Goal: Feedback & Contribution: Leave review/rating

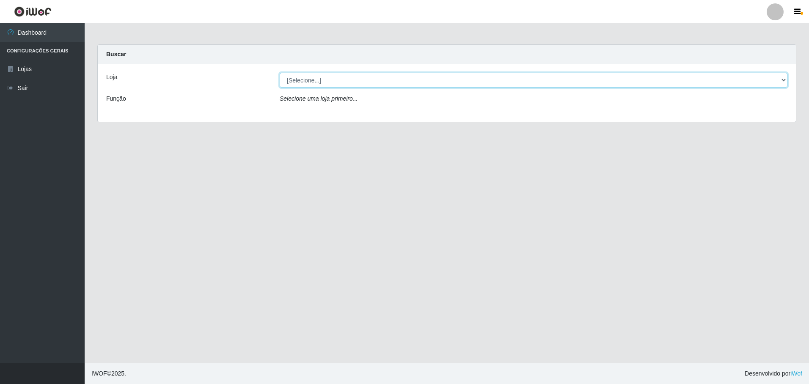
click at [785, 80] on select "[Selecione...] Extrabom - Loja 05 [GEOGRAPHIC_DATA]" at bounding box center [534, 80] width 508 height 15
select select "494"
click at [280, 73] on select "[Selecione...] Extrabom - Loja 05 [GEOGRAPHIC_DATA]" at bounding box center [534, 80] width 508 height 15
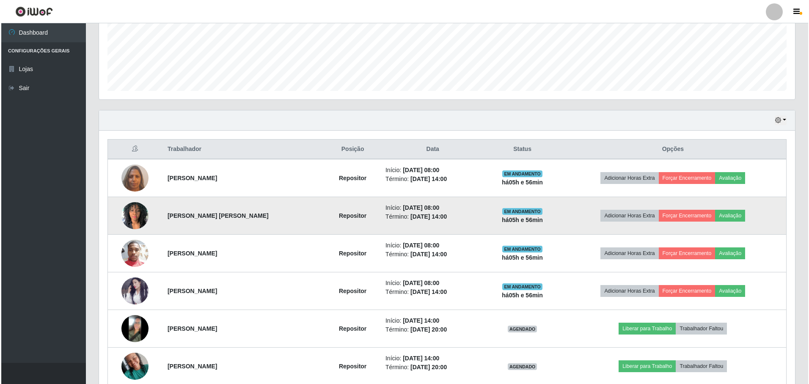
scroll to position [253, 0]
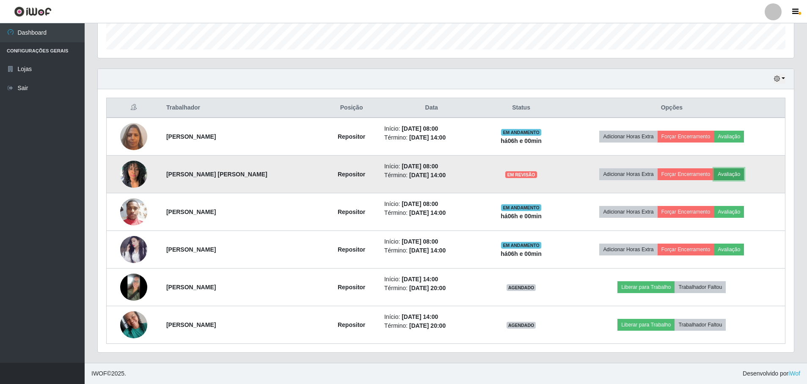
click at [741, 175] on button "Avaliação" at bounding box center [729, 174] width 30 height 12
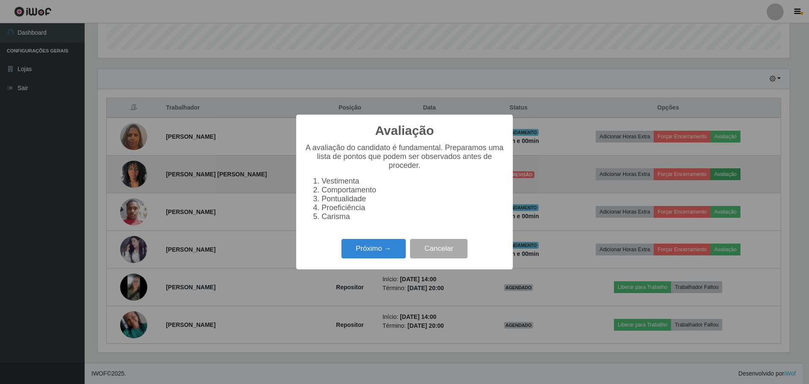
scroll to position [176, 692]
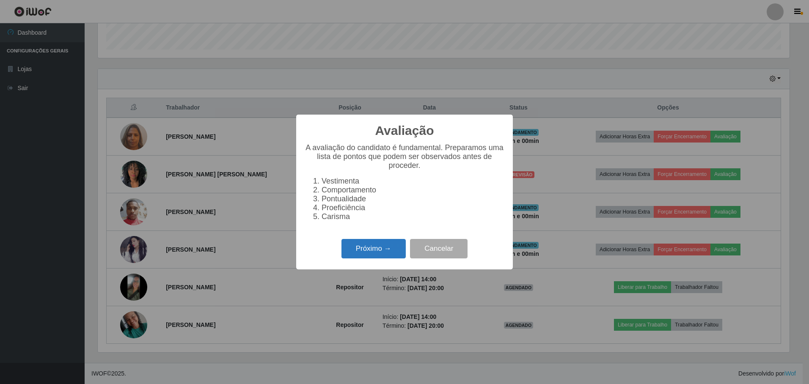
click at [363, 250] on button "Próximo →" at bounding box center [373, 249] width 64 height 20
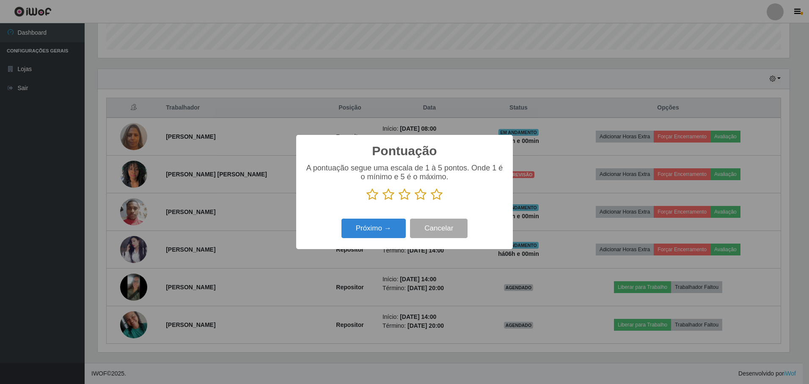
scroll to position [422970, 422454]
click at [438, 195] on icon at bounding box center [437, 194] width 12 height 13
click at [431, 201] on input "radio" at bounding box center [431, 201] width 0 height 0
click at [375, 239] on button "Próximo →" at bounding box center [373, 229] width 64 height 20
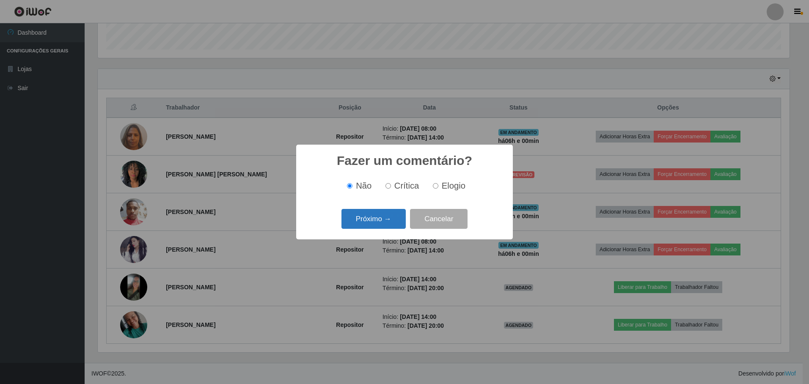
click at [384, 223] on button "Próximo →" at bounding box center [373, 219] width 64 height 20
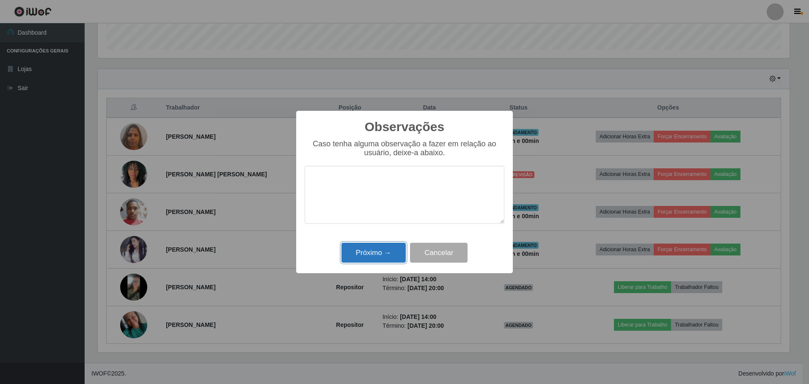
click at [378, 249] on button "Próximo →" at bounding box center [373, 253] width 64 height 20
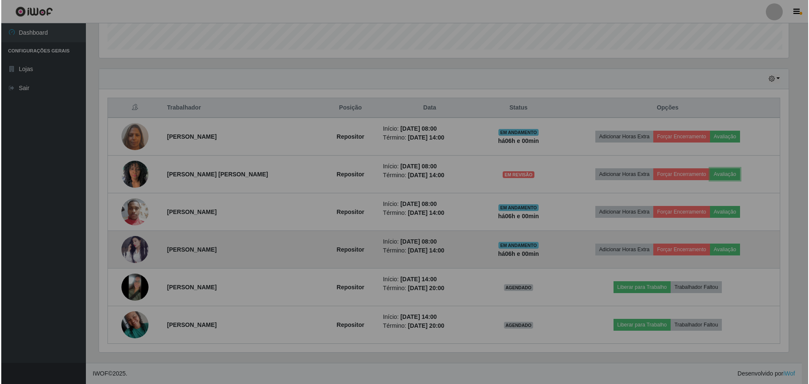
scroll to position [176, 696]
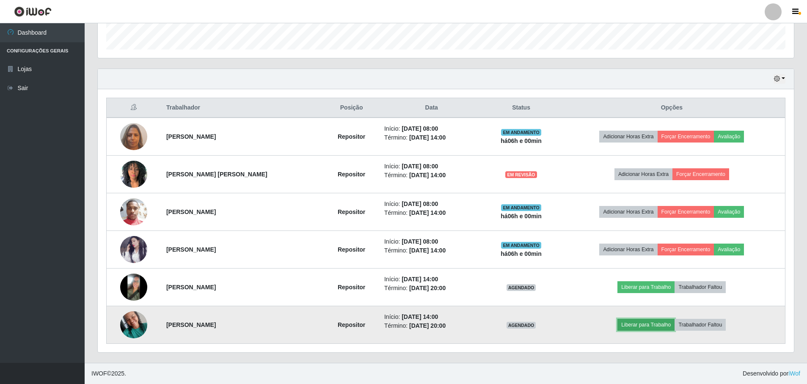
click at [639, 326] on button "Liberar para Trabalho" at bounding box center [645, 325] width 57 height 12
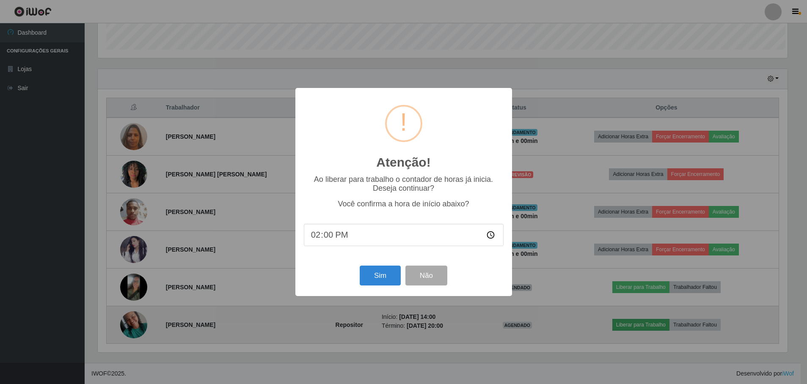
scroll to position [176, 692]
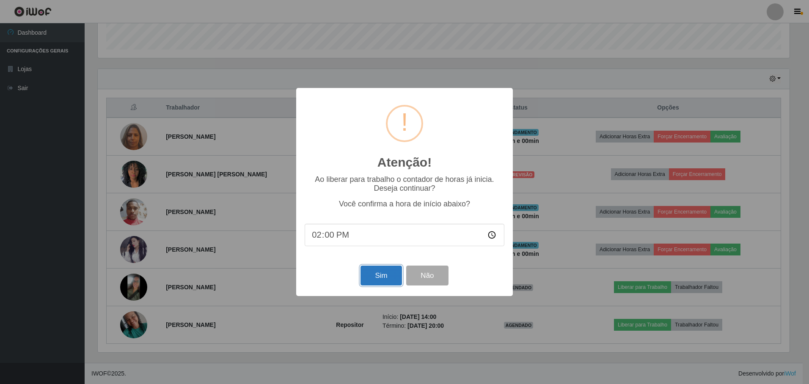
click at [385, 280] on button "Sim" at bounding box center [381, 276] width 41 height 20
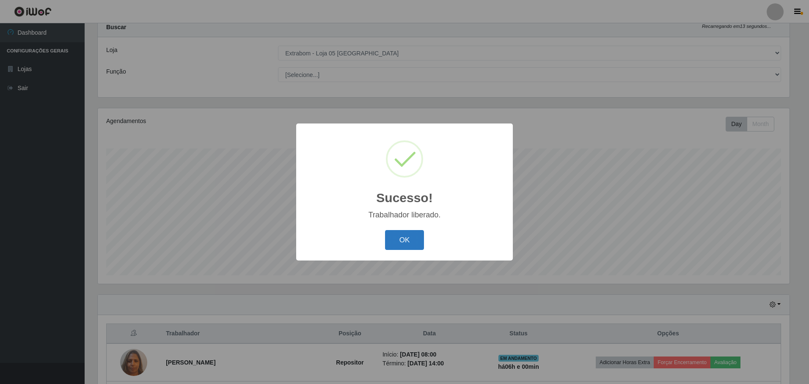
click at [405, 244] on button "OK" at bounding box center [404, 240] width 39 height 20
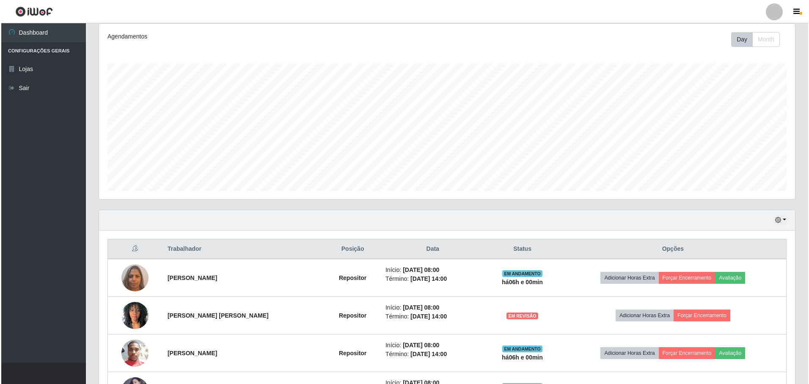
scroll to position [154, 0]
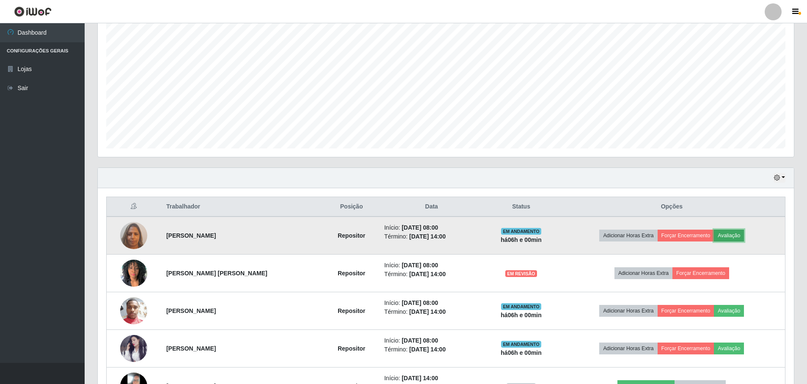
click at [739, 237] on button "Avaliação" at bounding box center [729, 236] width 30 height 12
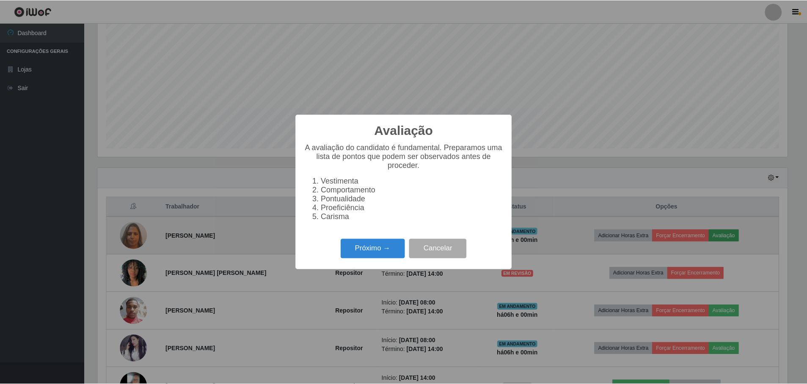
scroll to position [176, 692]
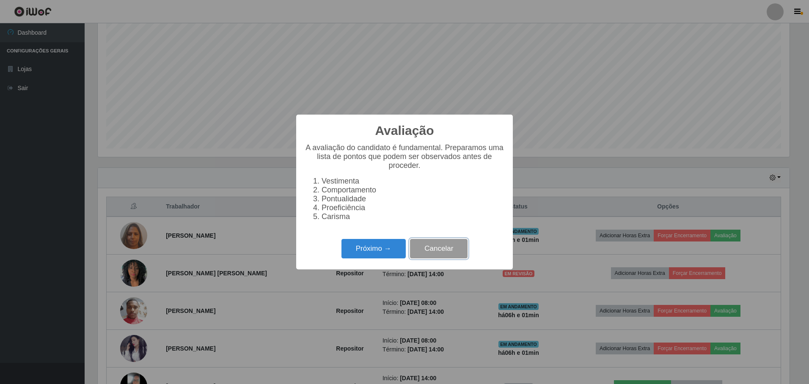
click at [443, 253] on button "Cancelar" at bounding box center [439, 249] width 58 height 20
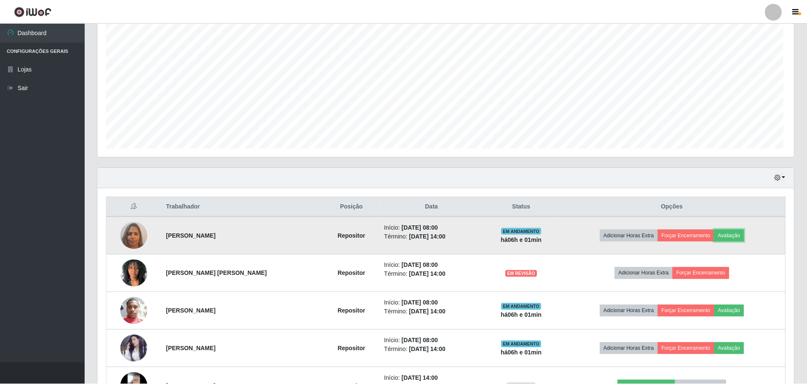
scroll to position [176, 696]
click at [690, 237] on button "Forçar Encerramento" at bounding box center [686, 236] width 57 height 12
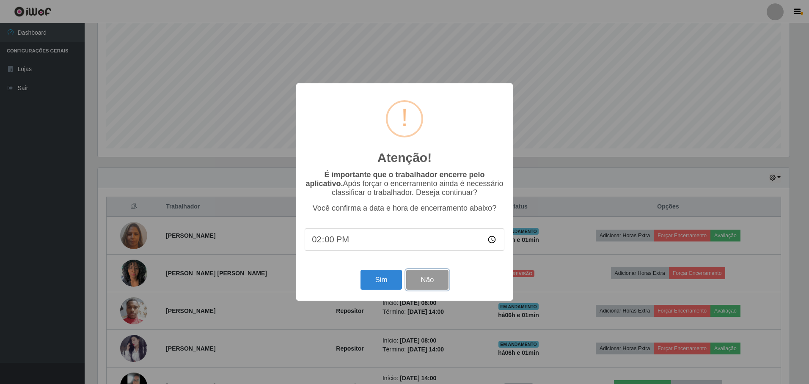
click at [438, 279] on button "Não" at bounding box center [427, 280] width 42 height 20
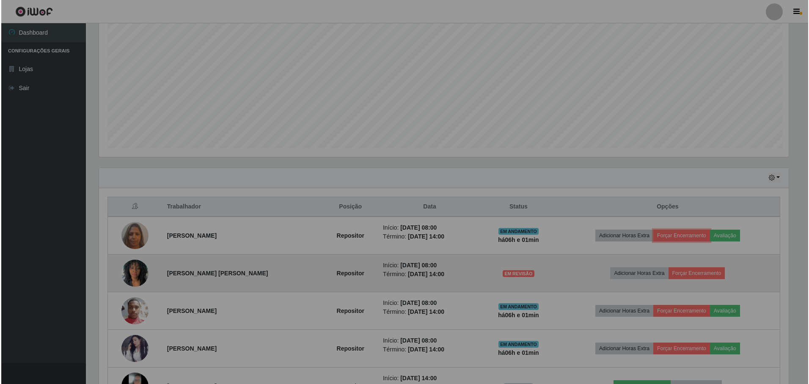
scroll to position [176, 696]
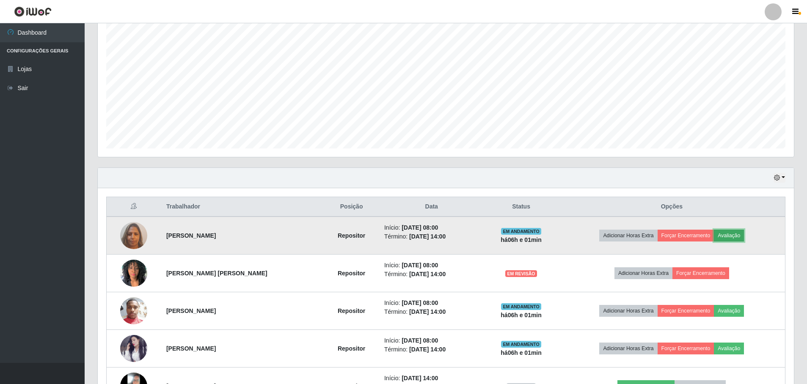
click at [737, 234] on button "Avaliação" at bounding box center [729, 236] width 30 height 12
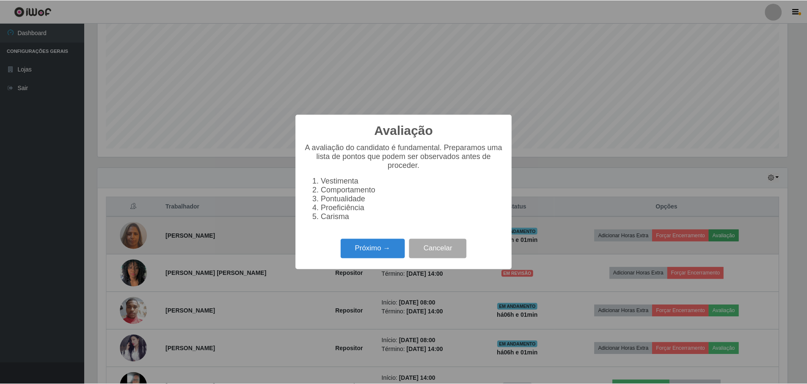
scroll to position [176, 692]
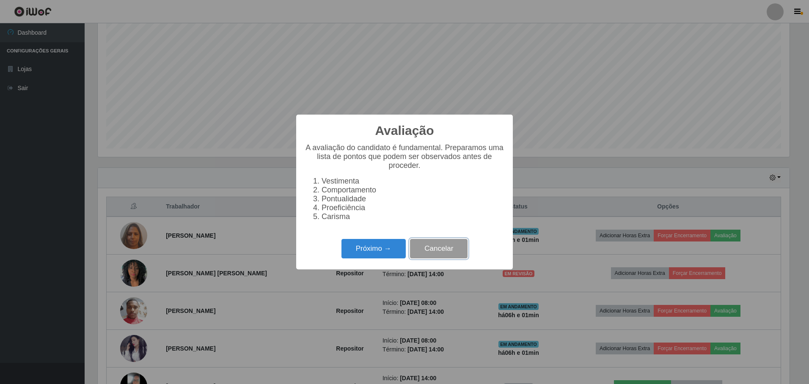
click at [443, 253] on button "Cancelar" at bounding box center [439, 249] width 58 height 20
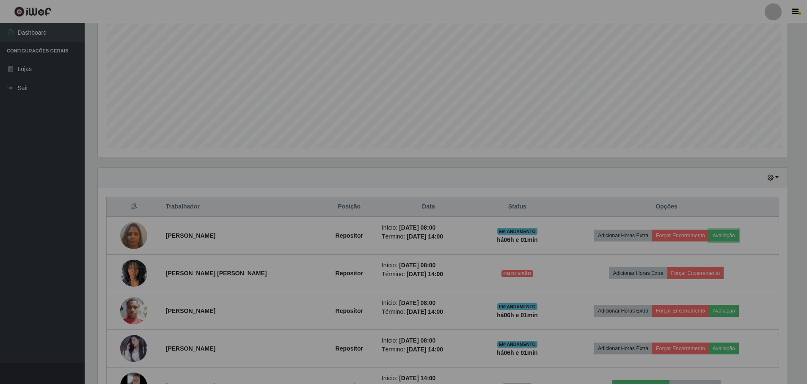
scroll to position [176, 696]
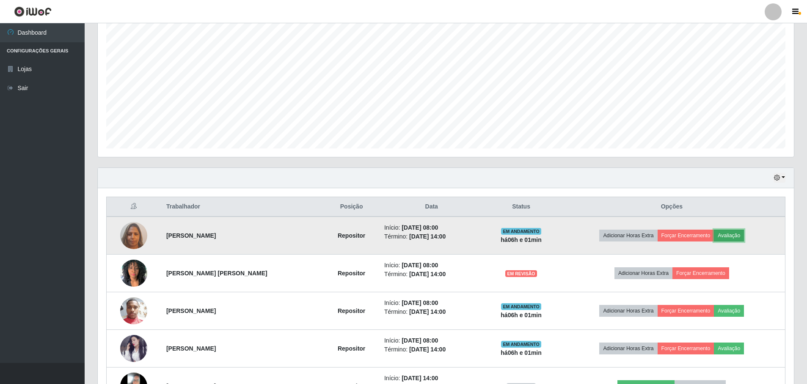
click at [738, 235] on button "Avaliação" at bounding box center [729, 236] width 30 height 12
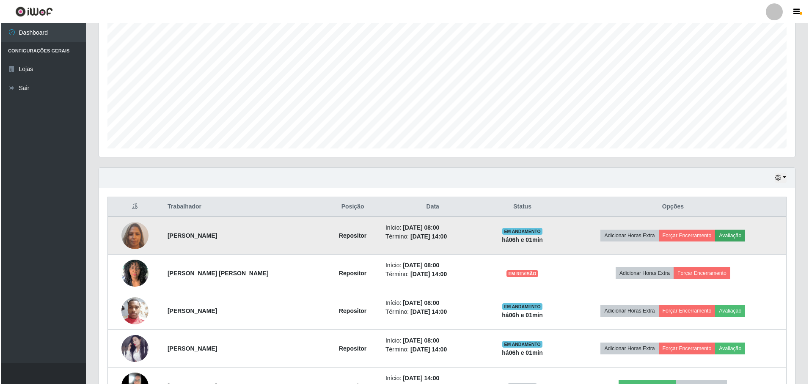
scroll to position [176, 692]
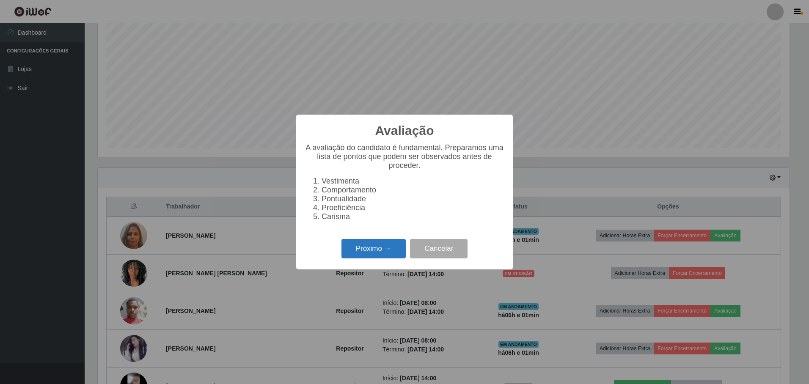
click at [365, 255] on button "Próximo →" at bounding box center [373, 249] width 64 height 20
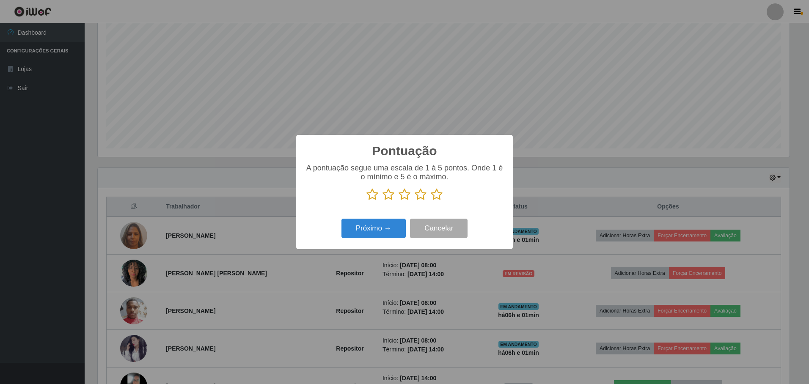
scroll to position [422970, 422454]
click at [439, 198] on icon at bounding box center [437, 194] width 12 height 13
click at [431, 201] on input "radio" at bounding box center [431, 201] width 0 height 0
click at [383, 227] on button "Próximo →" at bounding box center [373, 229] width 64 height 20
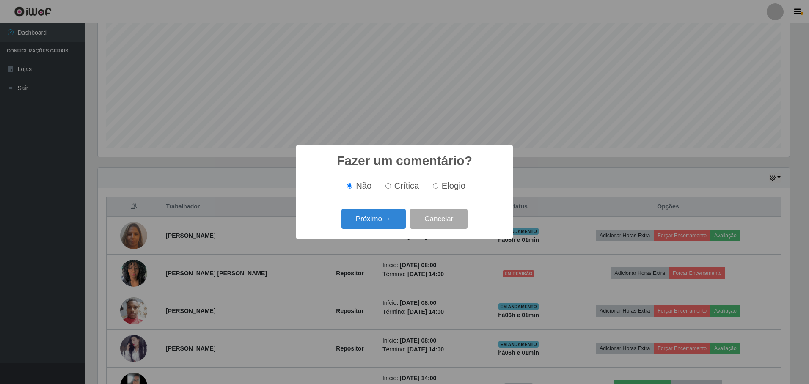
click at [437, 187] on input "Elogio" at bounding box center [436, 186] width 6 height 6
radio input "true"
click at [367, 223] on button "Próximo →" at bounding box center [373, 219] width 64 height 20
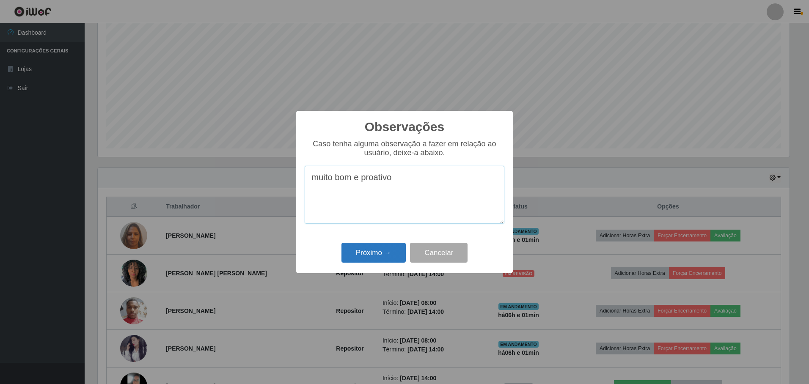
type textarea "muito bom e proativo"
click at [377, 253] on button "Próximo →" at bounding box center [373, 253] width 64 height 20
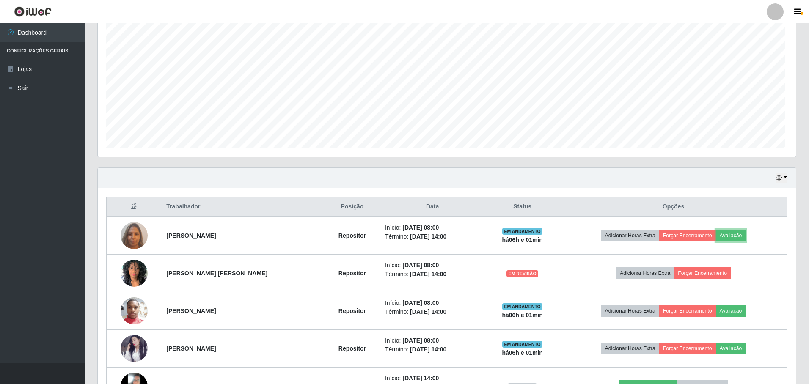
scroll to position [176, 696]
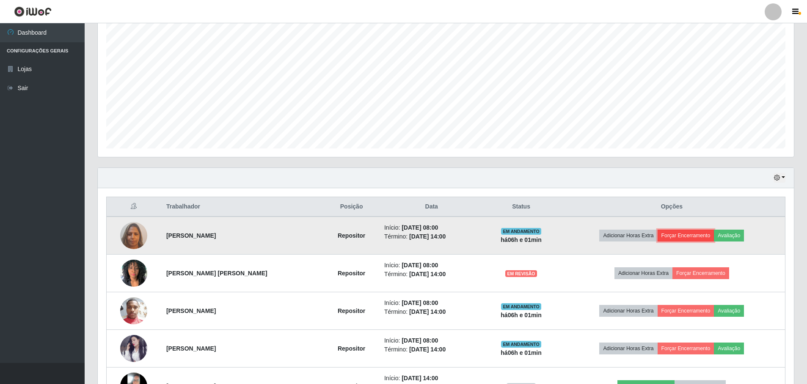
click at [688, 238] on button "Forçar Encerramento" at bounding box center [686, 236] width 57 height 12
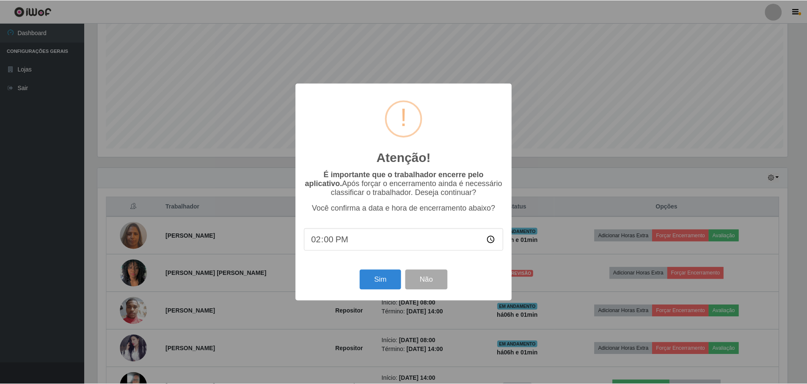
scroll to position [176, 692]
click at [369, 281] on button "Sim" at bounding box center [381, 280] width 41 height 20
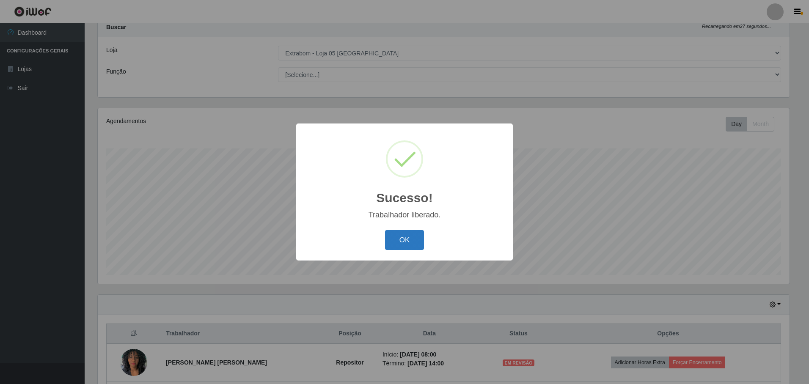
click at [404, 239] on button "OK" at bounding box center [404, 240] width 39 height 20
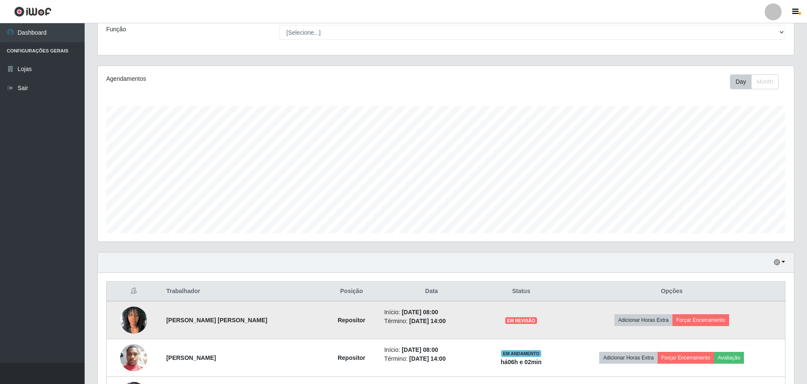
scroll to position [112, 0]
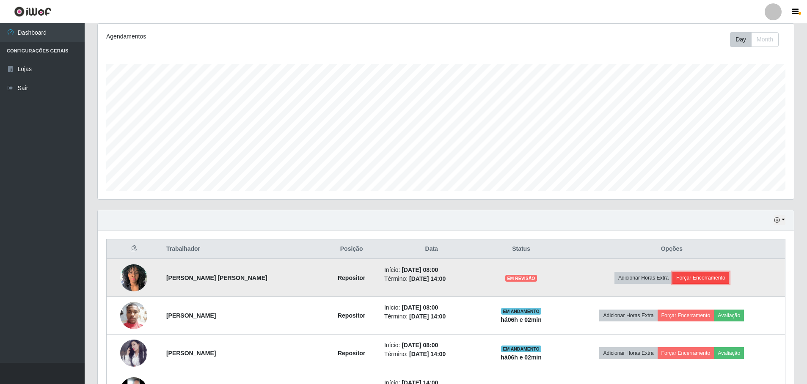
click at [688, 278] on button "Forçar Encerramento" at bounding box center [700, 278] width 57 height 12
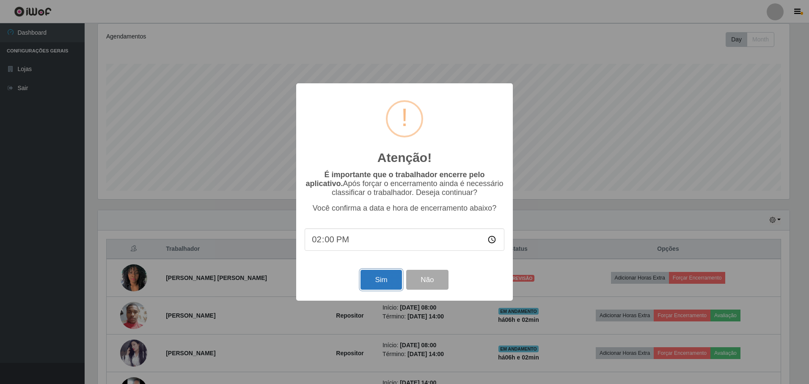
click at [375, 281] on button "Sim" at bounding box center [381, 280] width 41 height 20
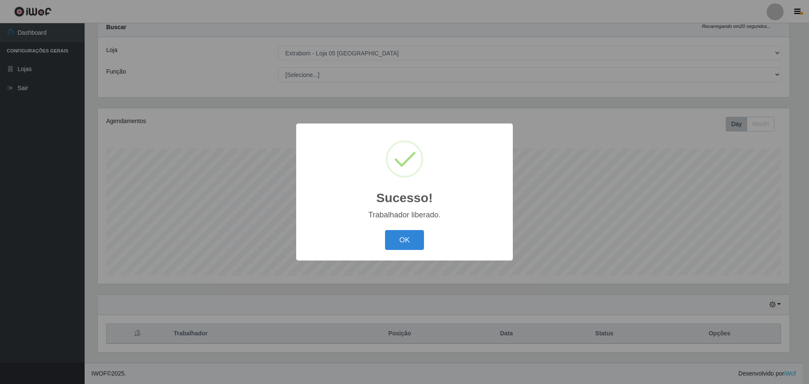
scroll to position [0, 0]
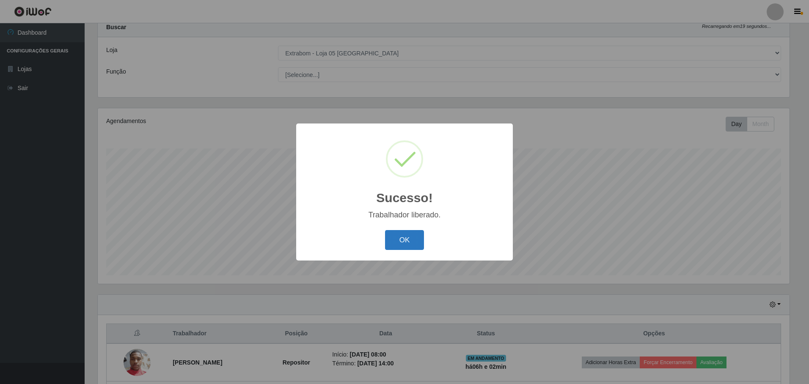
click at [400, 240] on button "OK" at bounding box center [404, 240] width 39 height 20
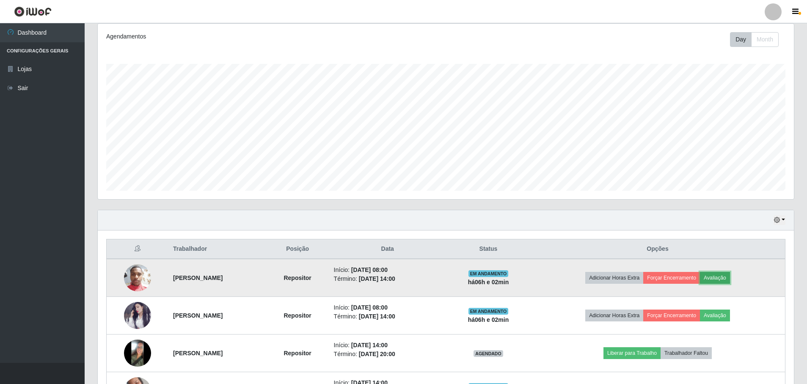
click at [725, 278] on button "Avaliação" at bounding box center [715, 278] width 30 height 12
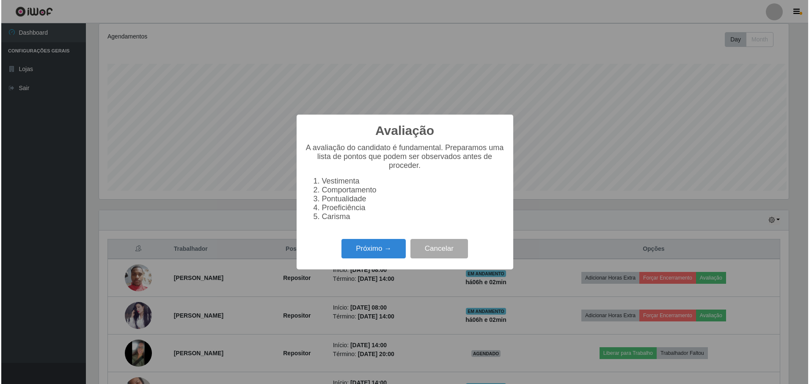
scroll to position [422970, 422454]
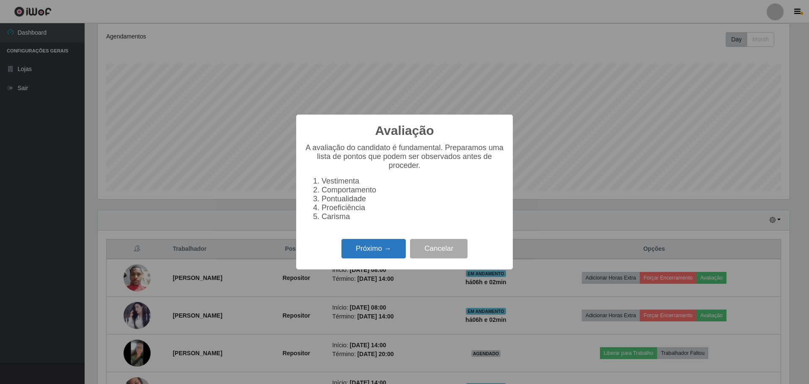
click at [375, 255] on button "Próximo →" at bounding box center [373, 249] width 64 height 20
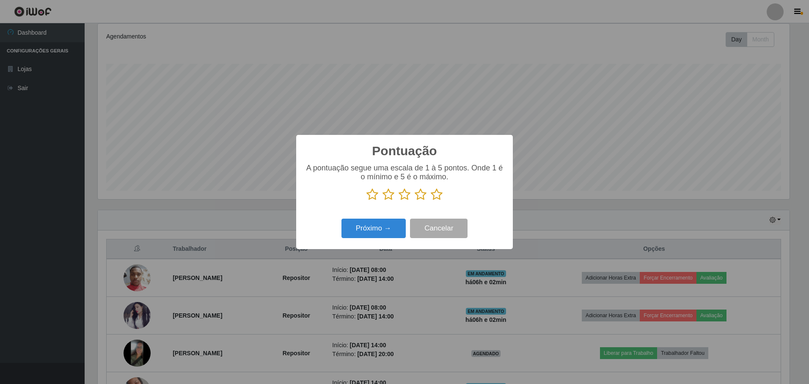
click at [435, 200] on icon at bounding box center [437, 194] width 12 height 13
click at [431, 201] on input "radio" at bounding box center [431, 201] width 0 height 0
click at [373, 230] on button "Próximo →" at bounding box center [373, 229] width 64 height 20
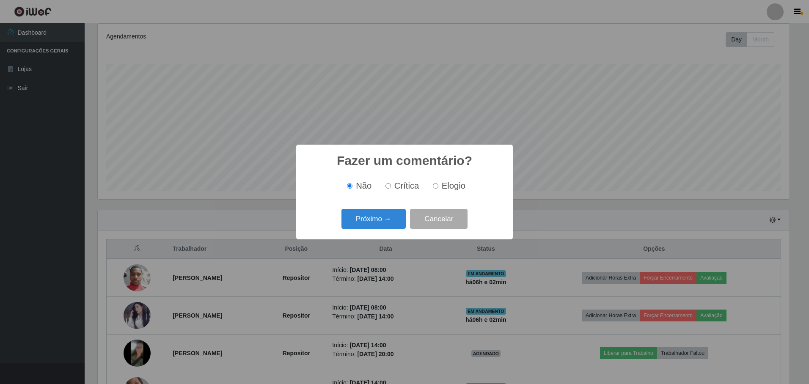
click at [435, 186] on input "Elogio" at bounding box center [436, 186] width 6 height 6
radio input "true"
click at [375, 217] on button "Próximo →" at bounding box center [373, 219] width 64 height 20
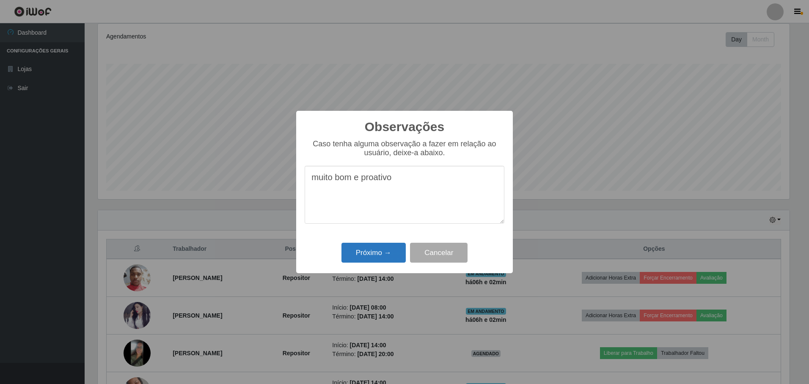
type textarea "muito bom e proativo"
click at [356, 251] on button "Próximo →" at bounding box center [373, 253] width 64 height 20
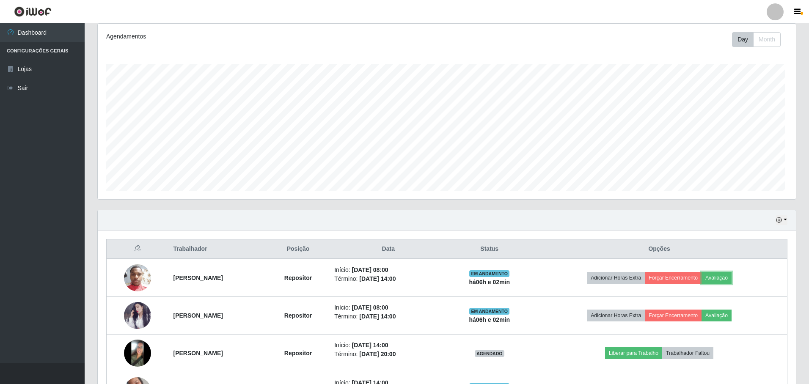
scroll to position [176, 696]
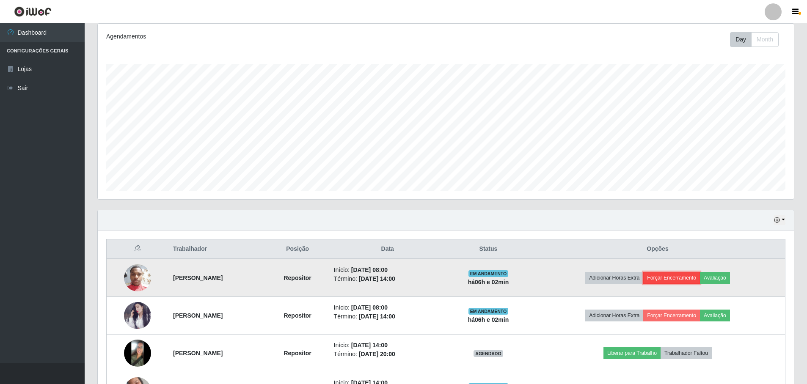
click at [693, 279] on button "Forçar Encerramento" at bounding box center [671, 278] width 57 height 12
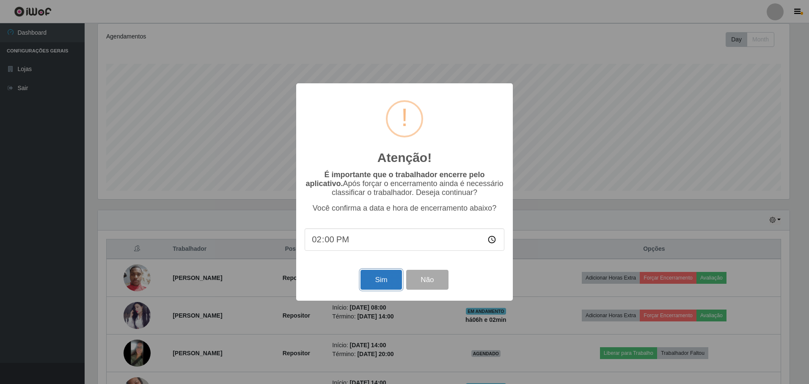
click at [373, 279] on button "Sim" at bounding box center [381, 280] width 41 height 20
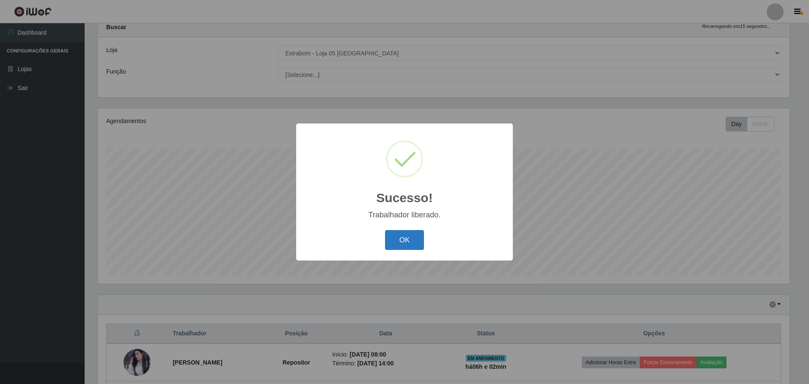
drag, startPoint x: 394, startPoint y: 241, endPoint x: 405, endPoint y: 244, distance: 11.0
click at [396, 241] on button "OK" at bounding box center [404, 240] width 39 height 20
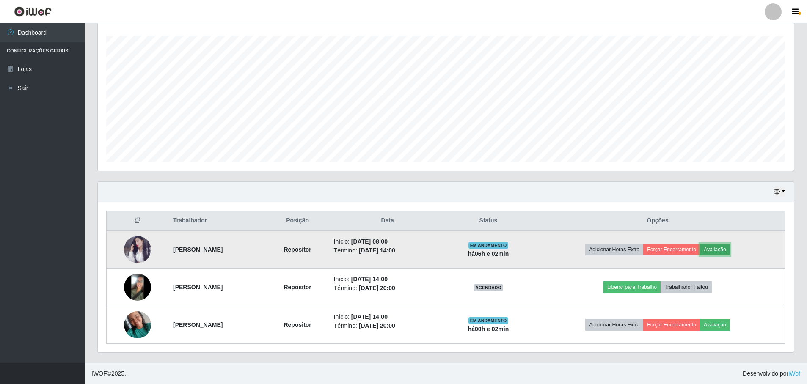
click at [727, 247] on button "Avaliação" at bounding box center [715, 250] width 30 height 12
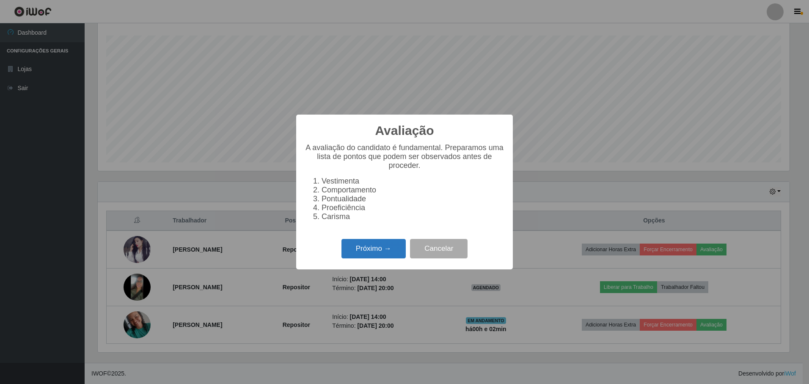
click at [374, 251] on button "Próximo →" at bounding box center [373, 249] width 64 height 20
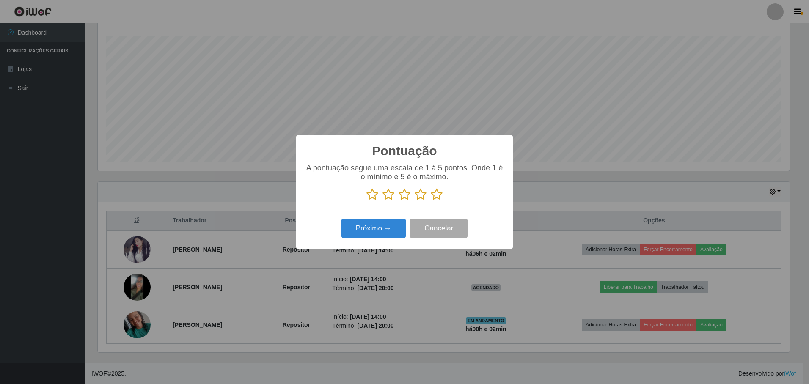
click at [438, 195] on icon at bounding box center [437, 194] width 12 height 13
click at [431, 201] on input "radio" at bounding box center [431, 201] width 0 height 0
click at [388, 233] on button "Próximo →" at bounding box center [373, 229] width 64 height 20
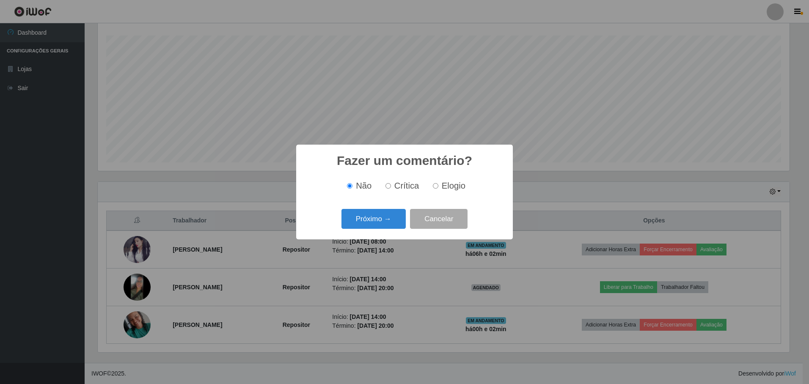
click at [435, 187] on input "Elogio" at bounding box center [436, 186] width 6 height 6
radio input "true"
click at [385, 221] on button "Próximo →" at bounding box center [373, 219] width 64 height 20
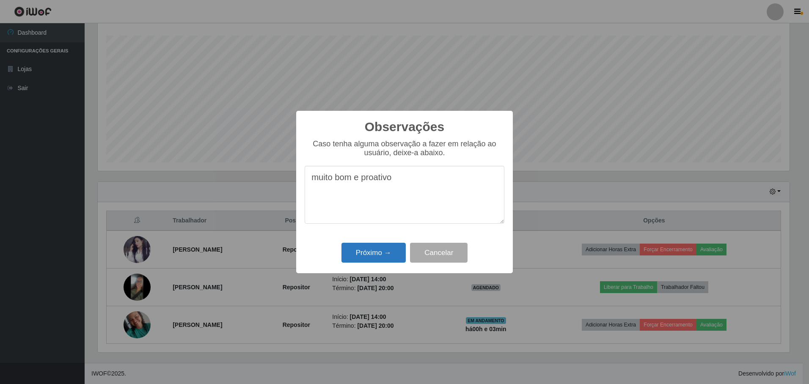
type textarea "muito bom e proativo"
click at [382, 255] on button "Próximo →" at bounding box center [373, 253] width 64 height 20
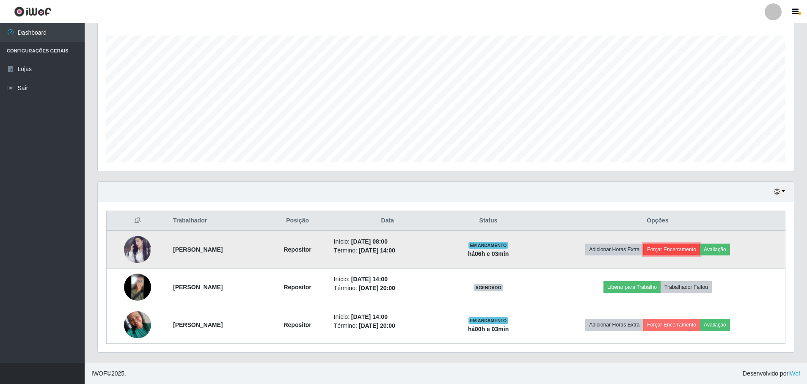
click at [693, 250] on button "Forçar Encerramento" at bounding box center [671, 250] width 57 height 12
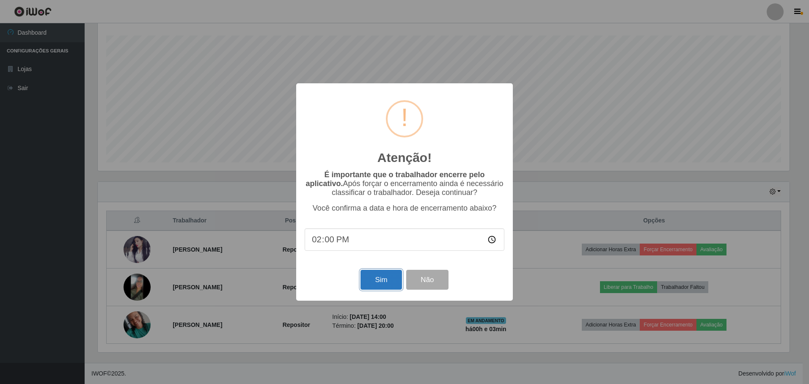
click at [381, 285] on button "Sim" at bounding box center [381, 280] width 41 height 20
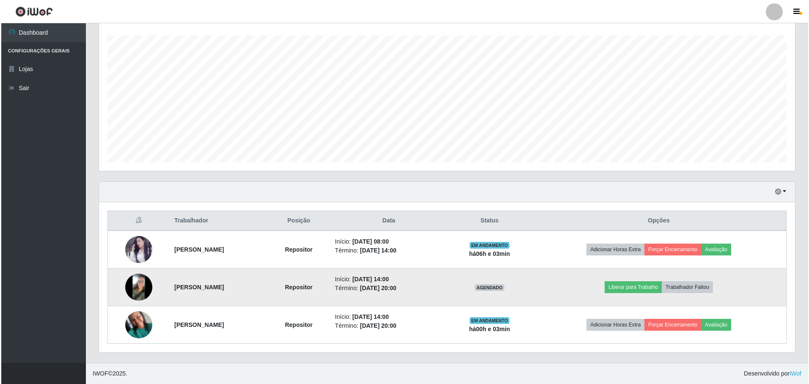
scroll to position [27, 0]
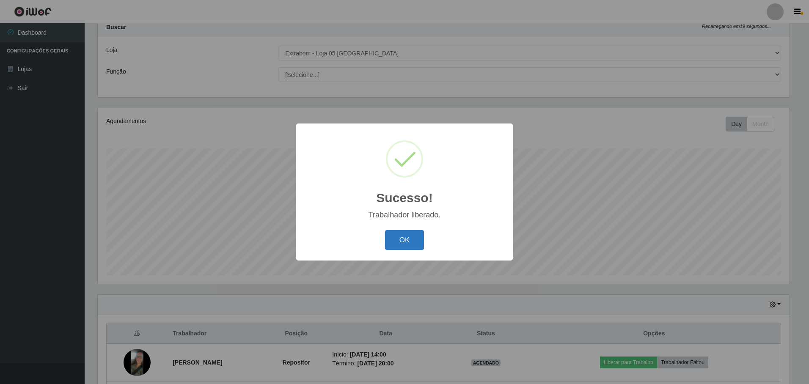
click at [407, 241] on button "OK" at bounding box center [404, 240] width 39 height 20
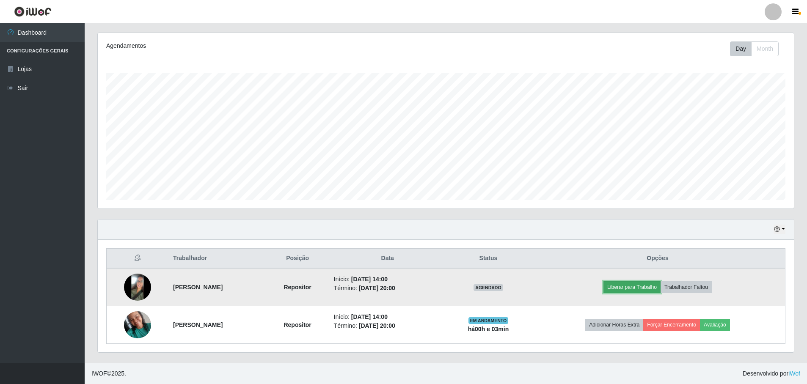
click at [651, 287] on button "Liberar para Trabalho" at bounding box center [631, 287] width 57 height 12
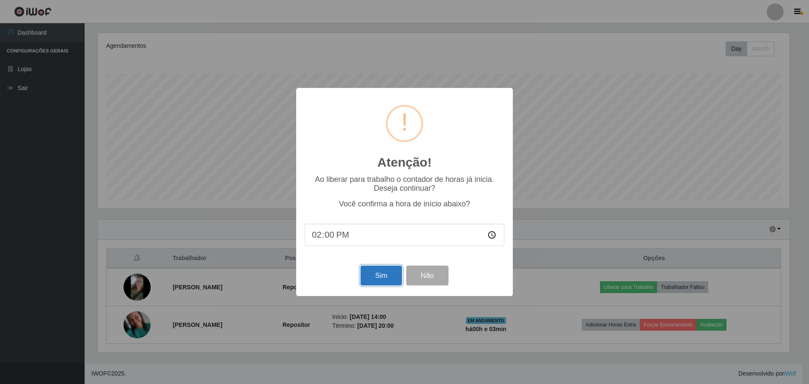
click at [373, 275] on button "Sim" at bounding box center [381, 276] width 41 height 20
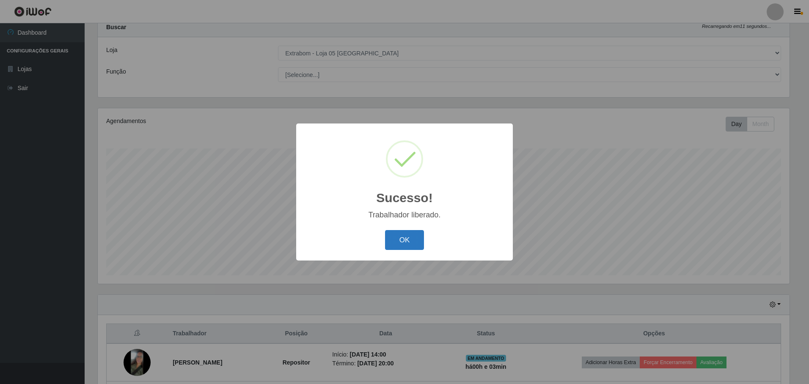
click at [394, 240] on button "OK" at bounding box center [404, 240] width 39 height 20
